Goal: Check status: Check status

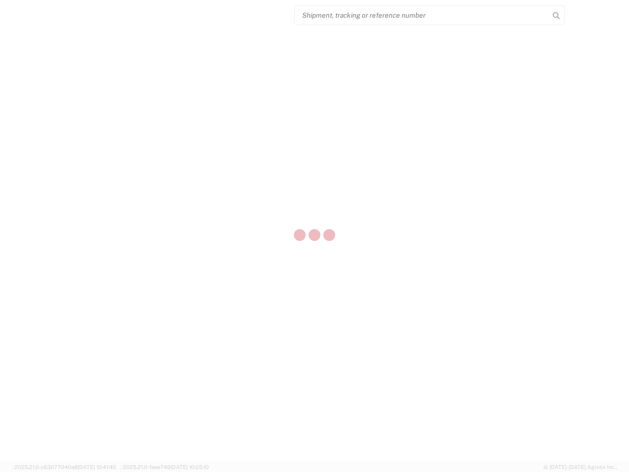
select select "US"
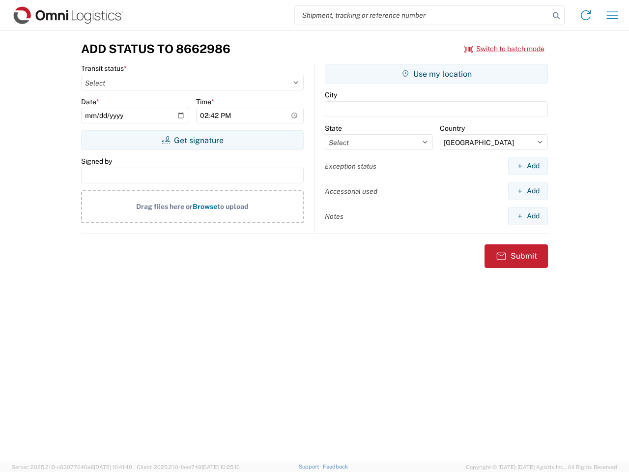
click at [422, 15] on input "search" at bounding box center [422, 15] width 255 height 19
click at [557, 16] on icon at bounding box center [557, 16] width 14 height 14
click at [586, 15] on icon at bounding box center [586, 15] width 16 height 16
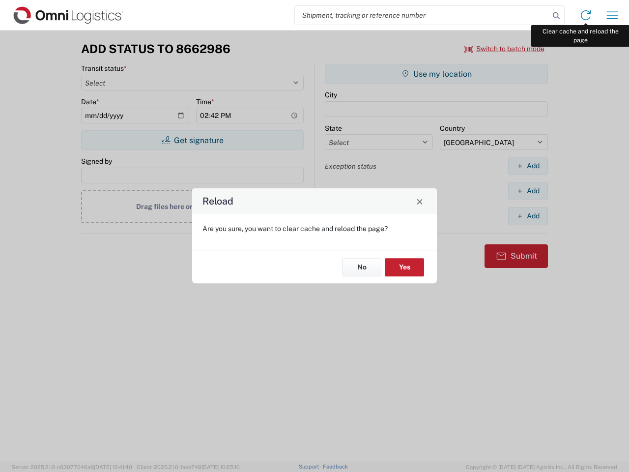
click at [613, 15] on div "Reload Are you sure, you want to clear cache and reload the page? No Yes" at bounding box center [314, 236] width 629 height 472
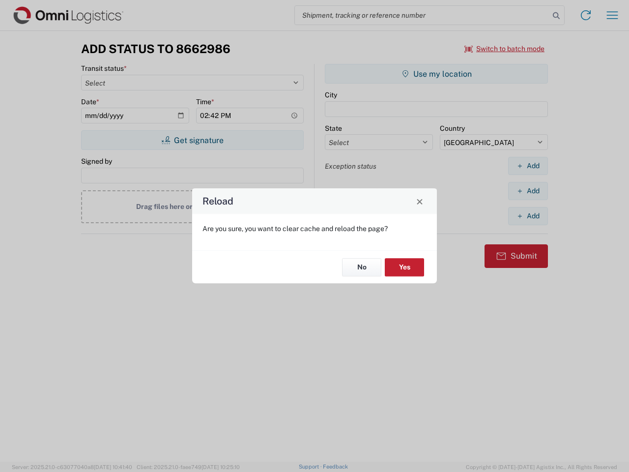
click at [505, 49] on div "Reload Are you sure, you want to clear cache and reload the page? No Yes" at bounding box center [314, 236] width 629 height 472
click at [192, 140] on div "Reload Are you sure, you want to clear cache and reload the page? No Yes" at bounding box center [314, 236] width 629 height 472
click at [437, 74] on div "Reload Are you sure, you want to clear cache and reload the page? No Yes" at bounding box center [314, 236] width 629 height 472
click at [528, 166] on div "Reload Are you sure, you want to clear cache and reload the page? No Yes" at bounding box center [314, 236] width 629 height 472
click at [528, 191] on div "Reload Are you sure, you want to clear cache and reload the page? No Yes" at bounding box center [314, 236] width 629 height 472
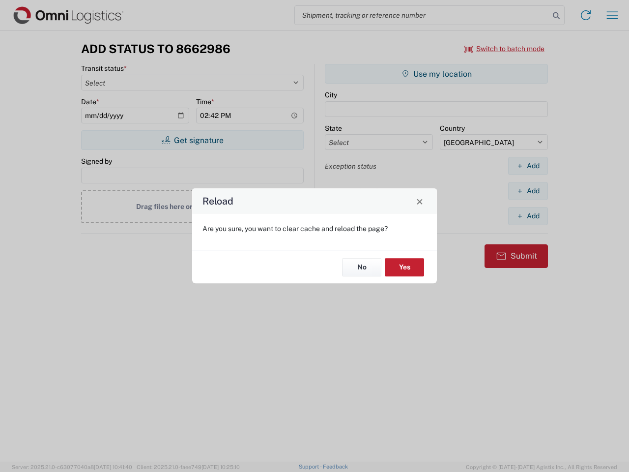
click at [528, 216] on div "Reload Are you sure, you want to clear cache and reload the page? No Yes" at bounding box center [314, 236] width 629 height 472
